Goal: Check status: Check status

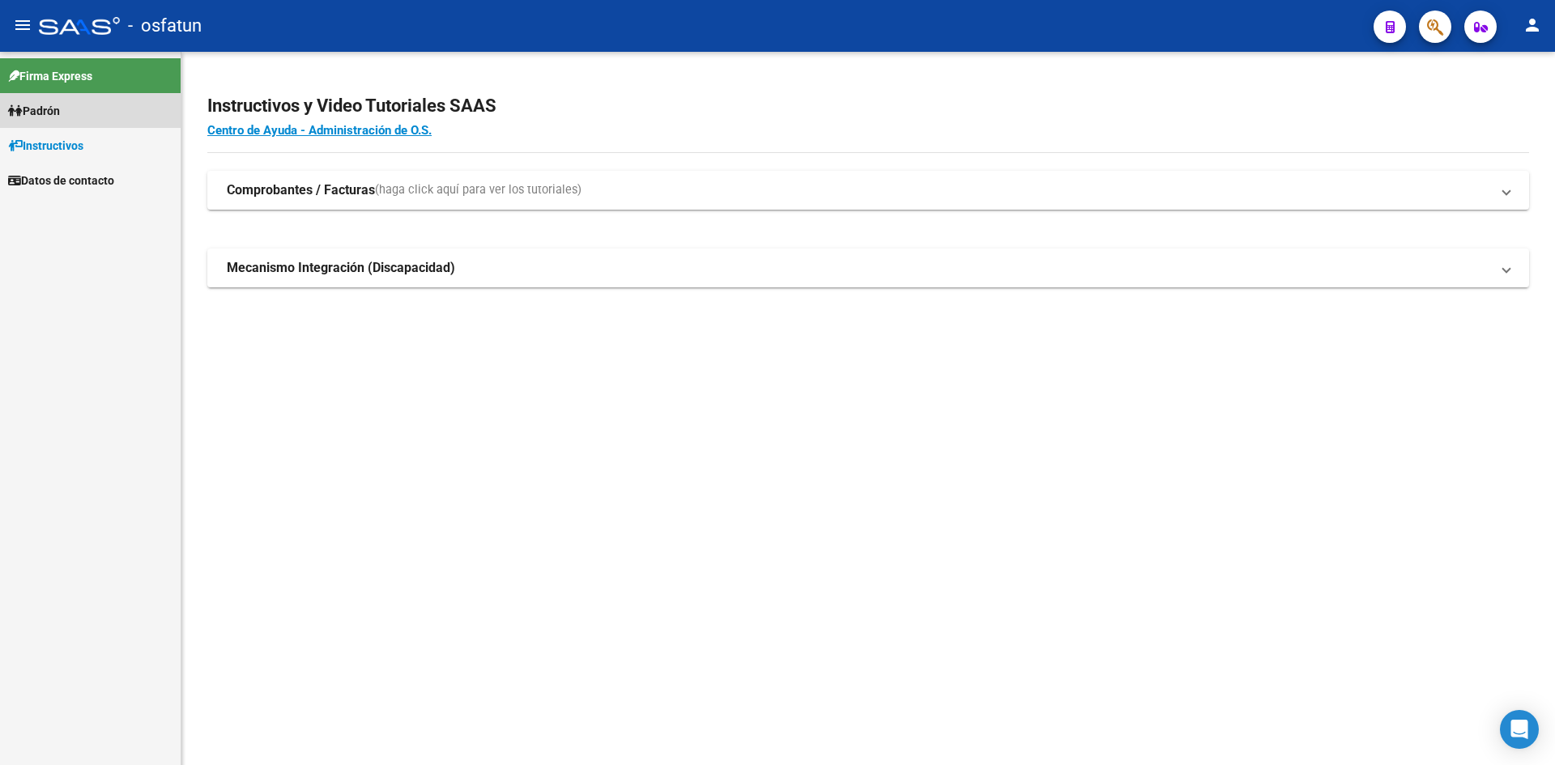
click at [60, 112] on span "Padrón" at bounding box center [34, 111] width 52 height 18
click at [131, 144] on link "Análisis Afiliado" at bounding box center [90, 145] width 181 height 35
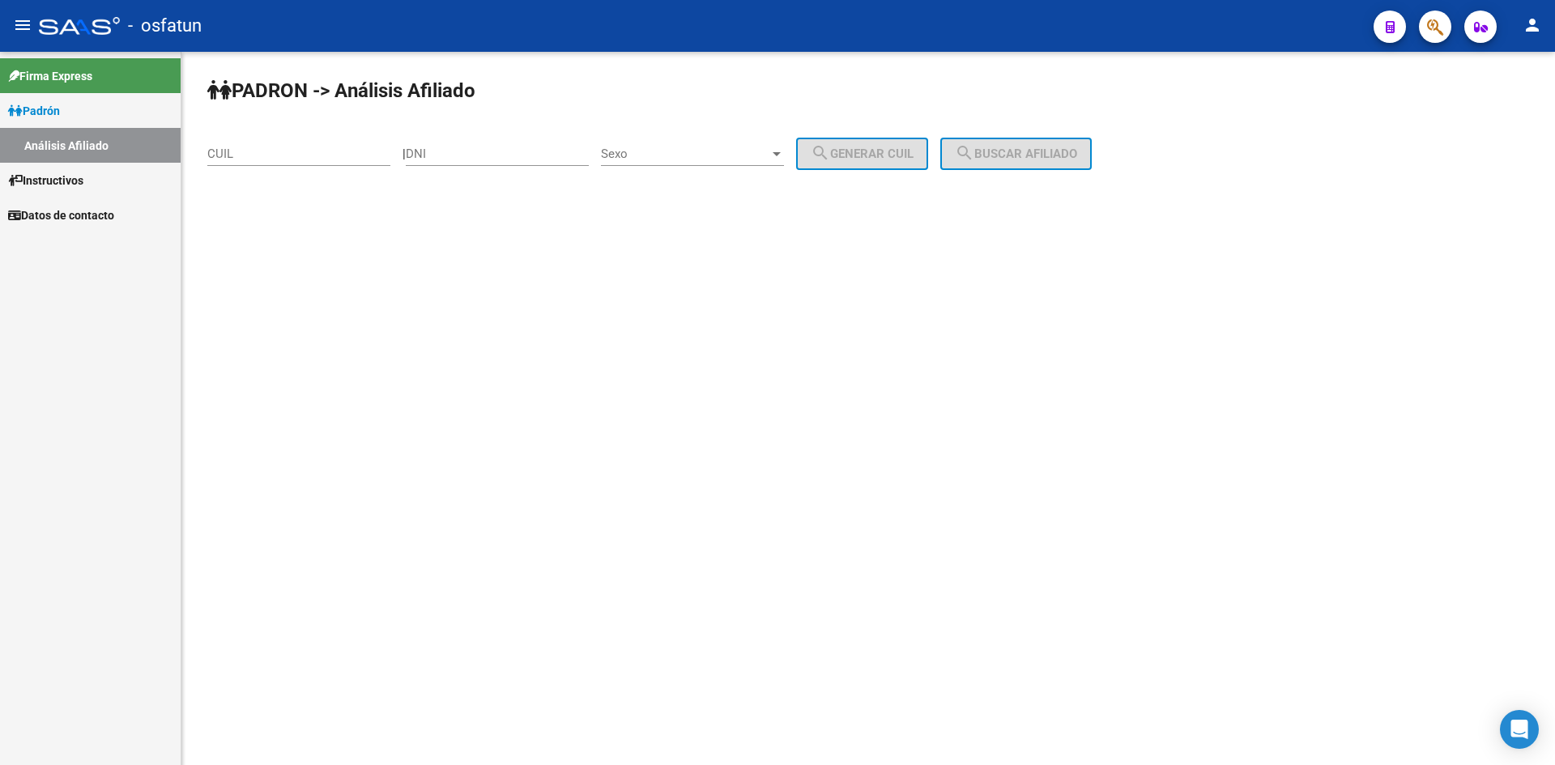
click at [298, 155] on input "CUIL" at bounding box center [298, 154] width 183 height 15
paste input "20-35616241-3"
type input "20-35616241-3"
click at [487, 147] on input "DNI" at bounding box center [497, 154] width 183 height 15
paste input "35616241"
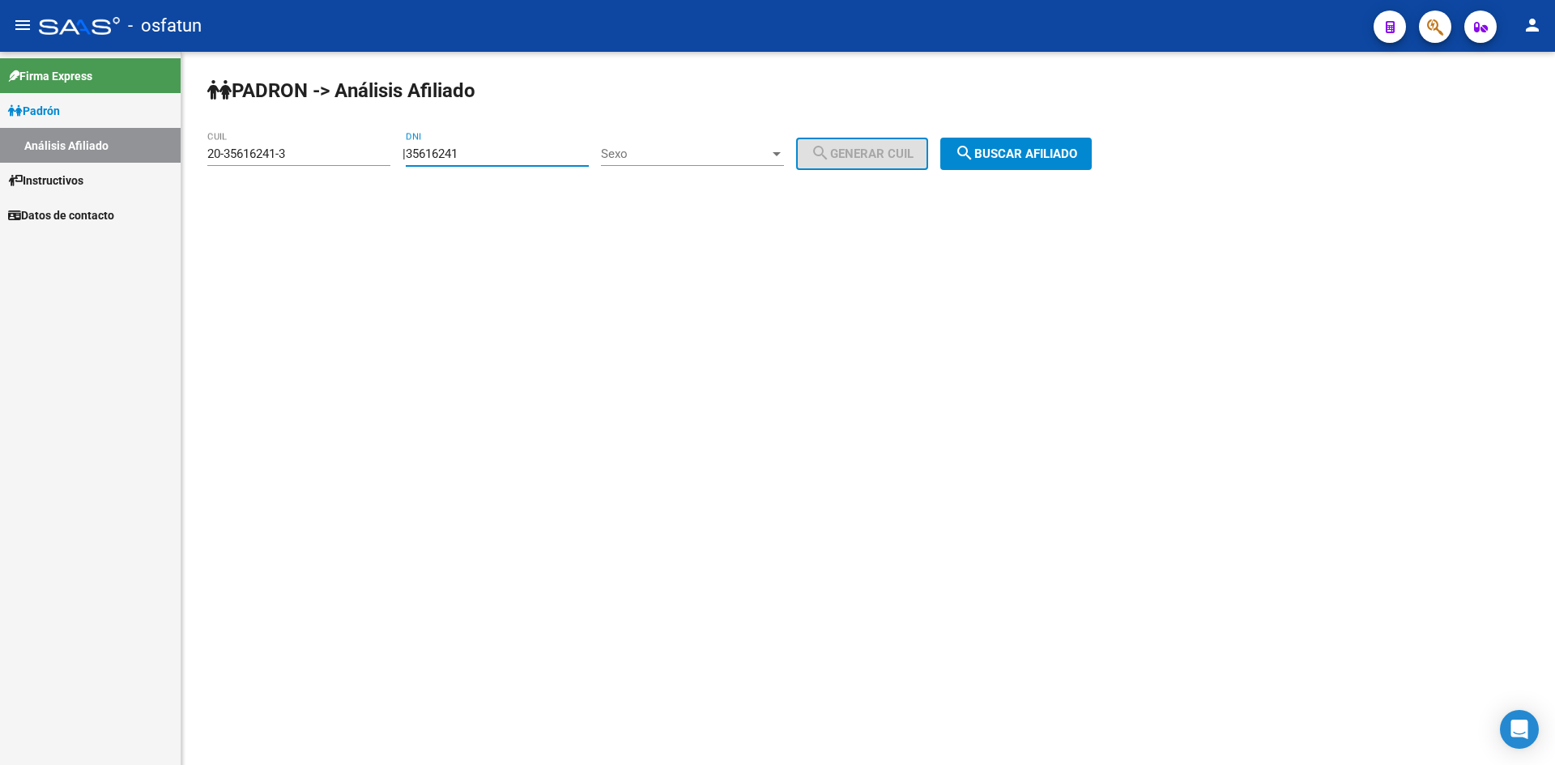
type input "35616241"
click at [692, 154] on span "Sexo" at bounding box center [685, 154] width 168 height 15
drag, startPoint x: 666, startPoint y: 153, endPoint x: 807, endPoint y: 151, distance: 141.7
click at [666, 151] on span "Masculino" at bounding box center [710, 154] width 183 height 36
click at [1049, 145] on button "search Buscar afiliado" at bounding box center [1015, 154] width 151 height 32
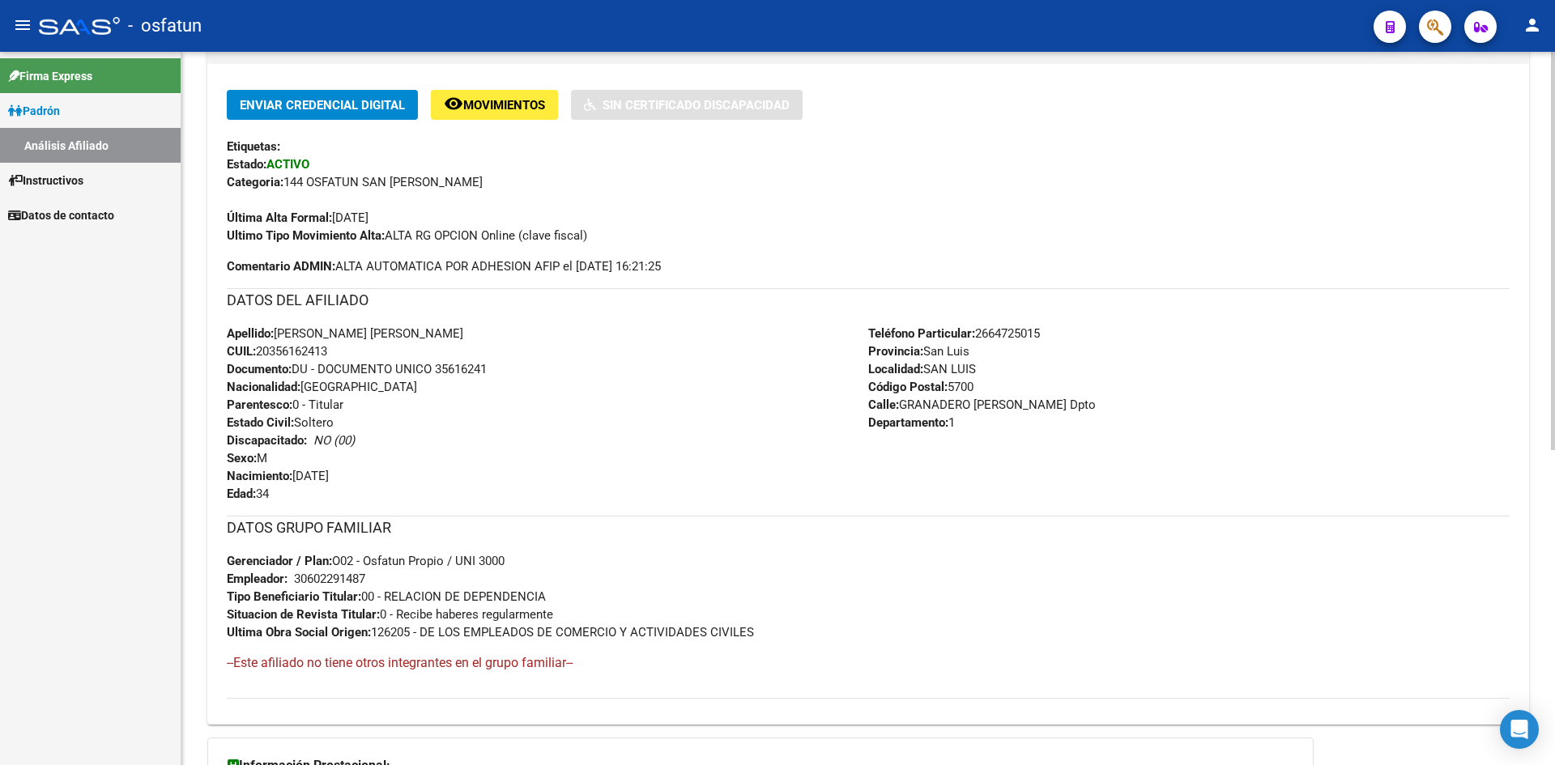
scroll to position [563, 0]
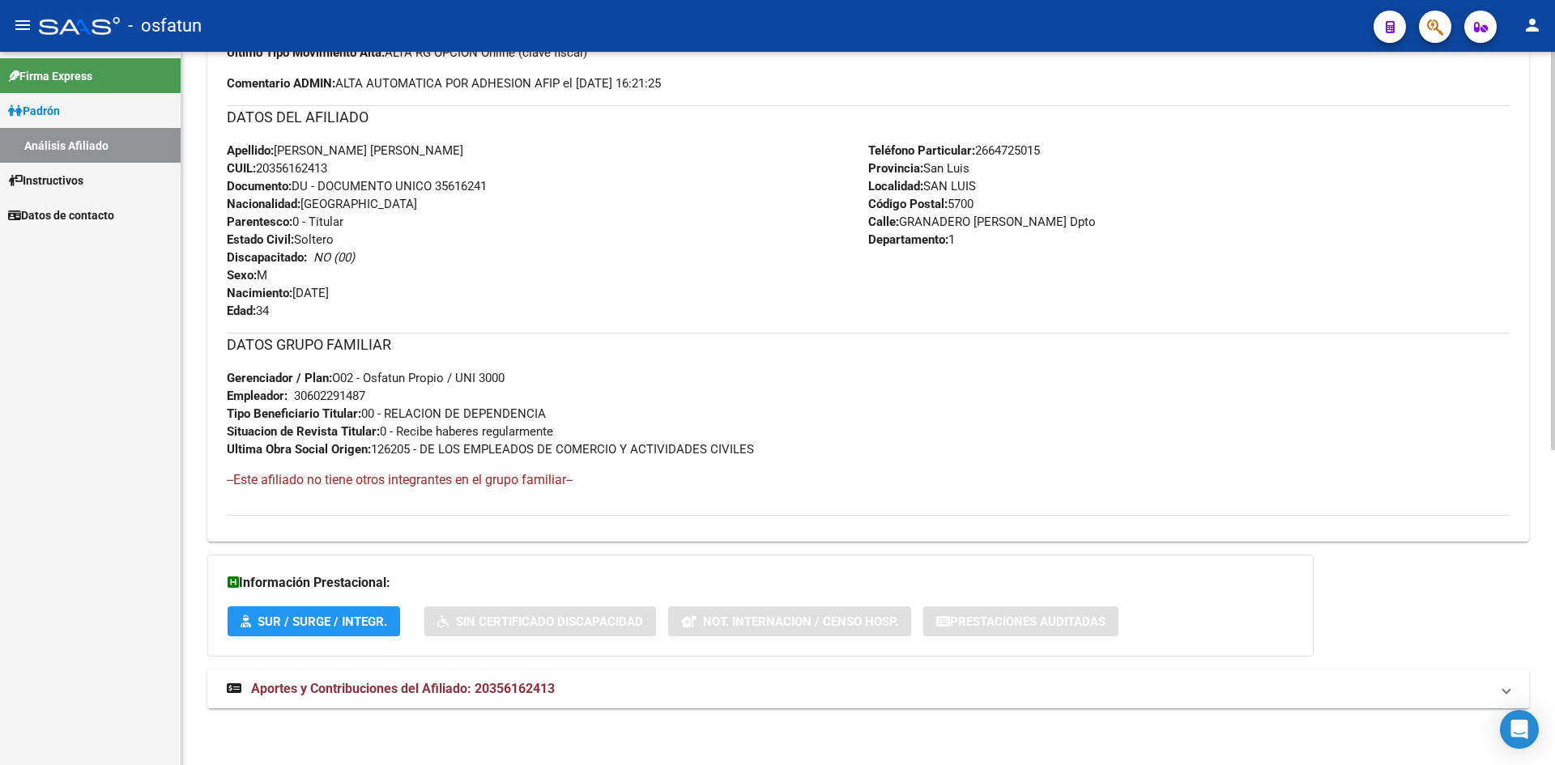
click at [444, 689] on span "Aportes y Contribuciones del Afiliado: 20356162413" at bounding box center [403, 688] width 304 height 15
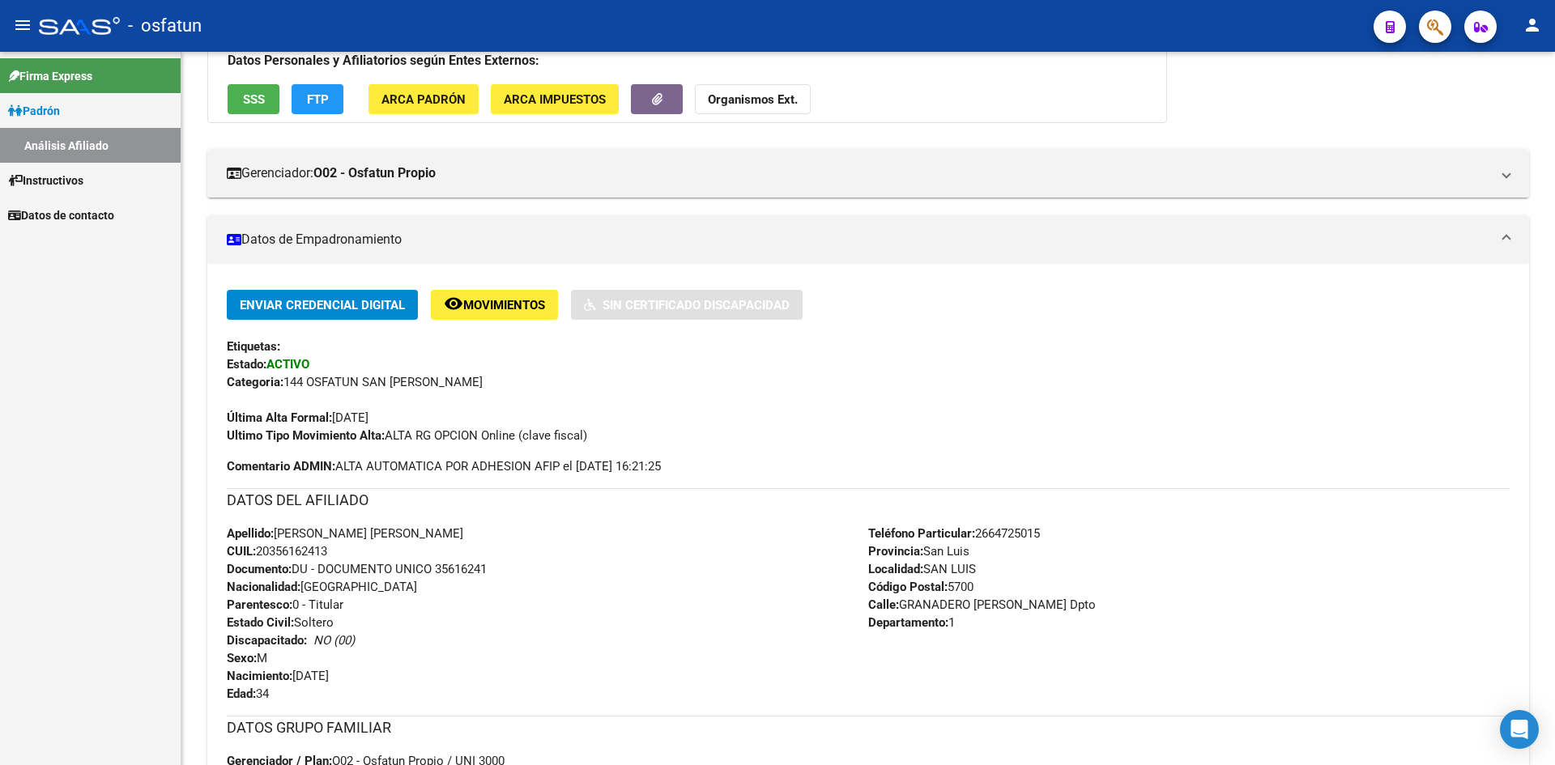
scroll to position [174, 0]
